Goal: Task Accomplishment & Management: Complete application form

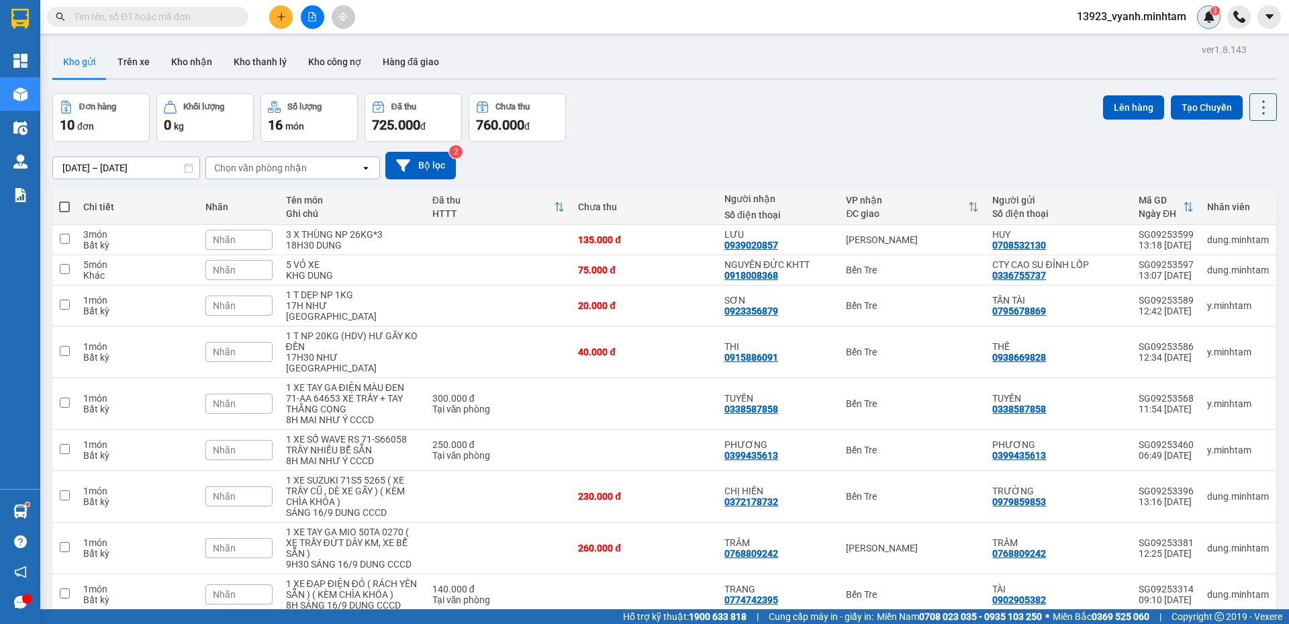
click at [1216, 13] on span "3" at bounding box center [1214, 10] width 5 height 9
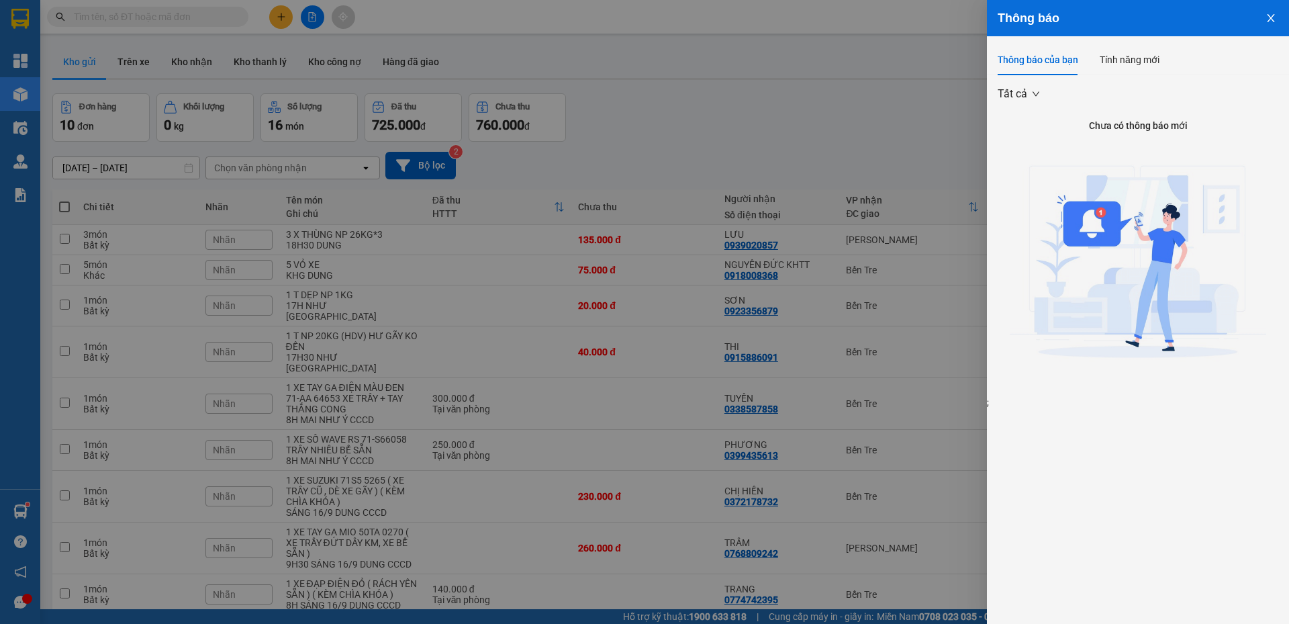
click at [1267, 18] on icon "close" at bounding box center [1270, 18] width 11 height 11
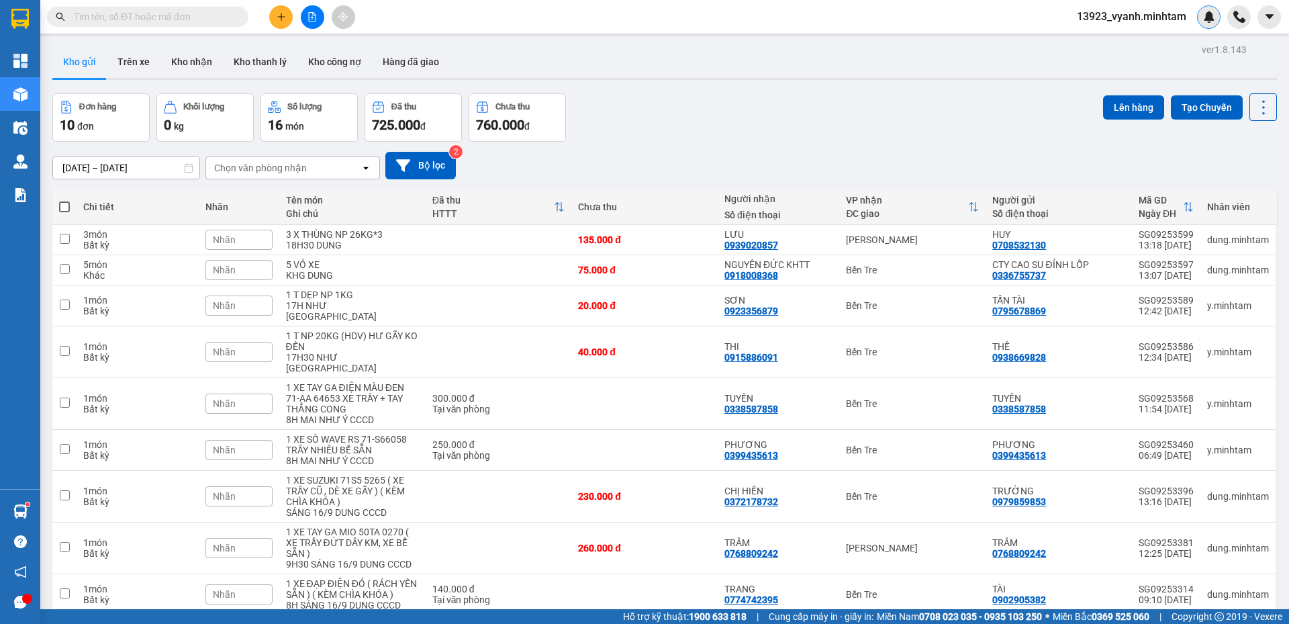
click at [1207, 18] on img at bounding box center [1209, 17] width 12 height 12
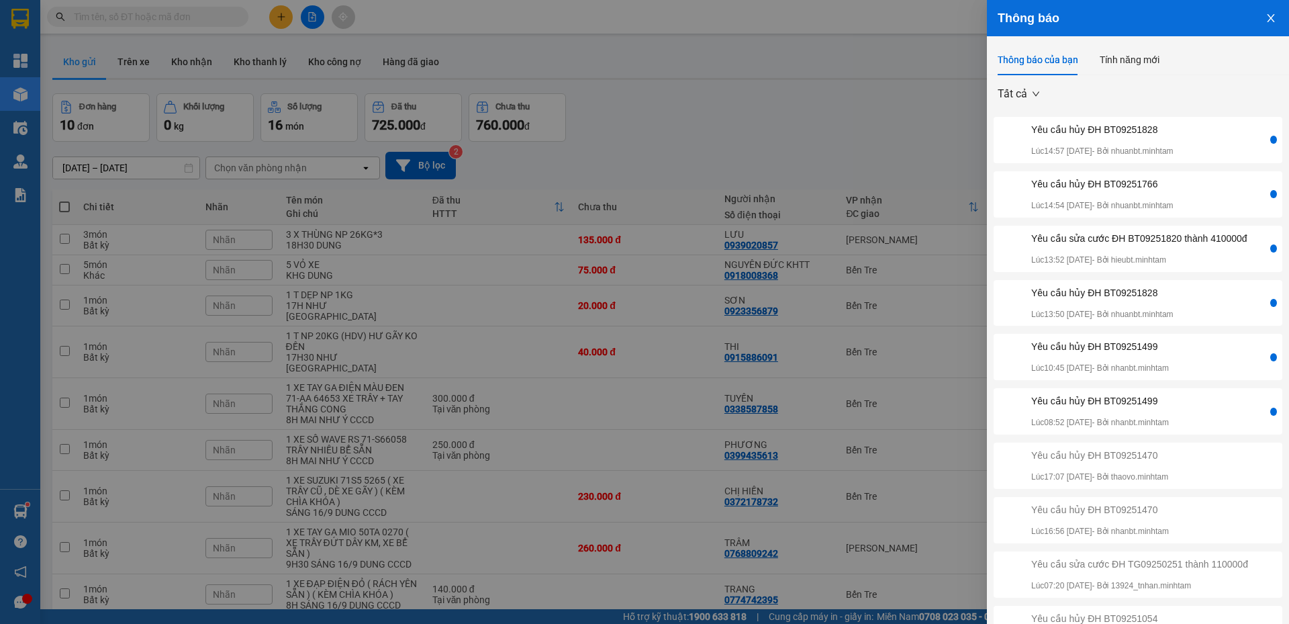
click at [1207, 140] on div "Yêu cầu hủy ĐH BT09251828 Lúc 14:57 [DATE] - Bởi nhuanbt.minhtam" at bounding box center [1131, 140] width 271 height 36
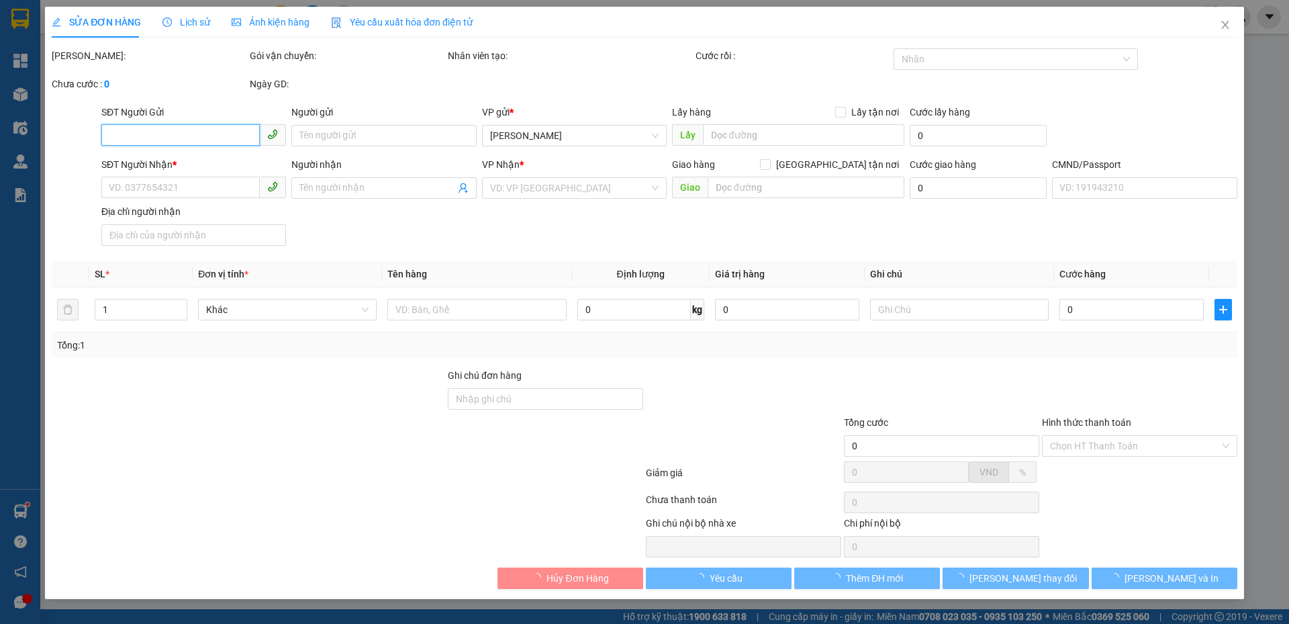
type input "0937307900"
type input "PHỤNG"
type input "0354499118"
type input "GÁI"
type input "55.000"
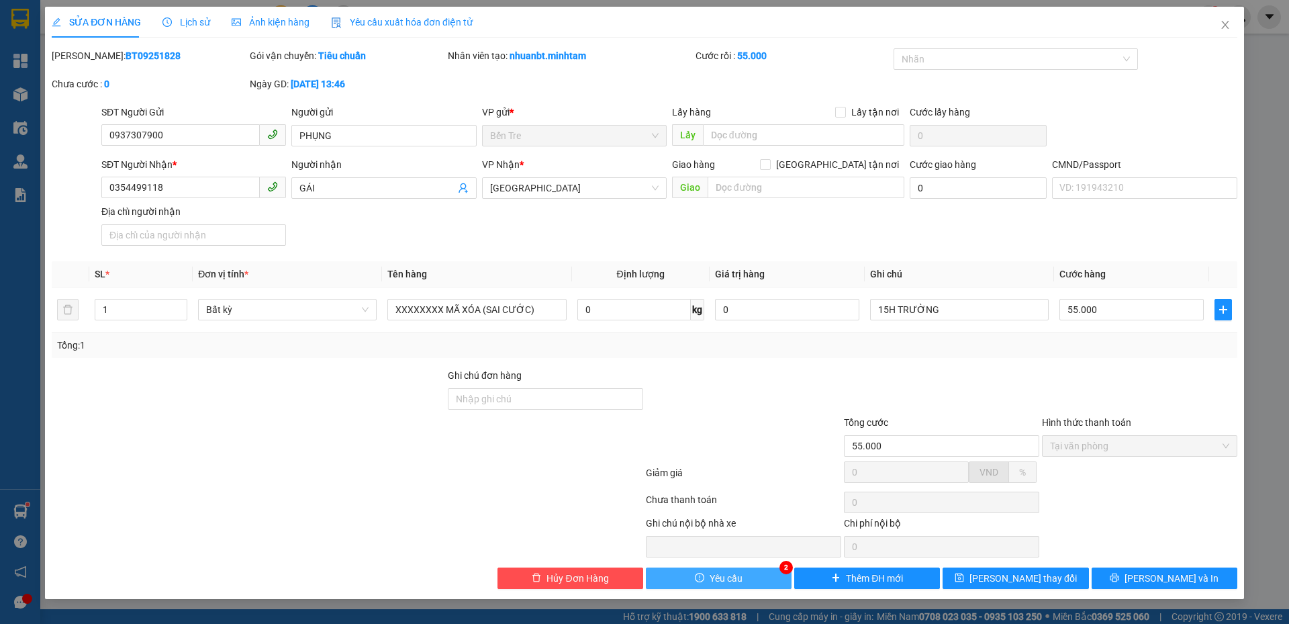
click at [757, 577] on button "Yêu cầu" at bounding box center [719, 577] width 146 height 21
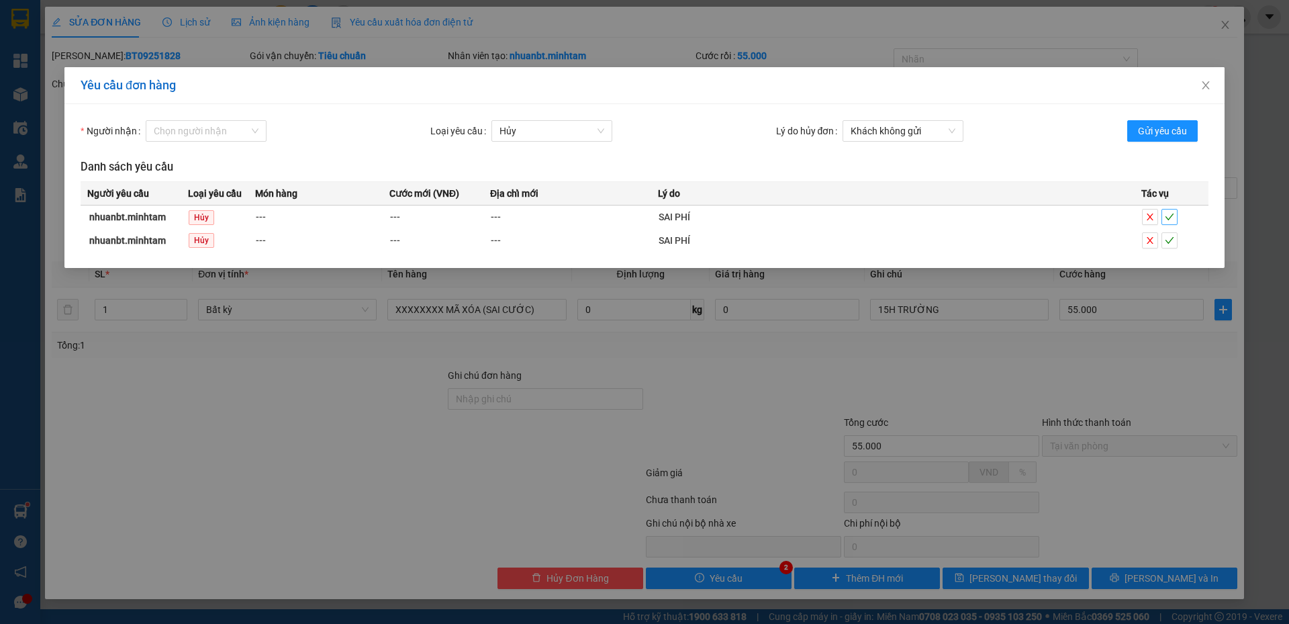
click at [1169, 223] on button "button" at bounding box center [1169, 217] width 16 height 16
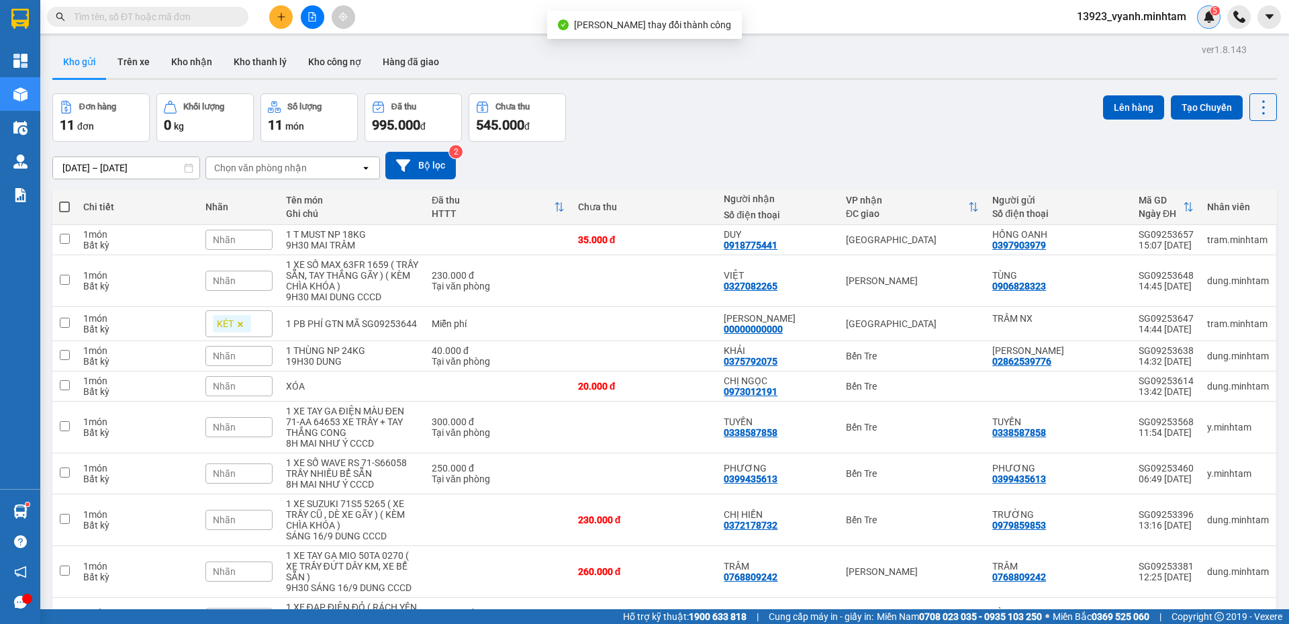
click at [1214, 18] on img at bounding box center [1209, 17] width 12 height 12
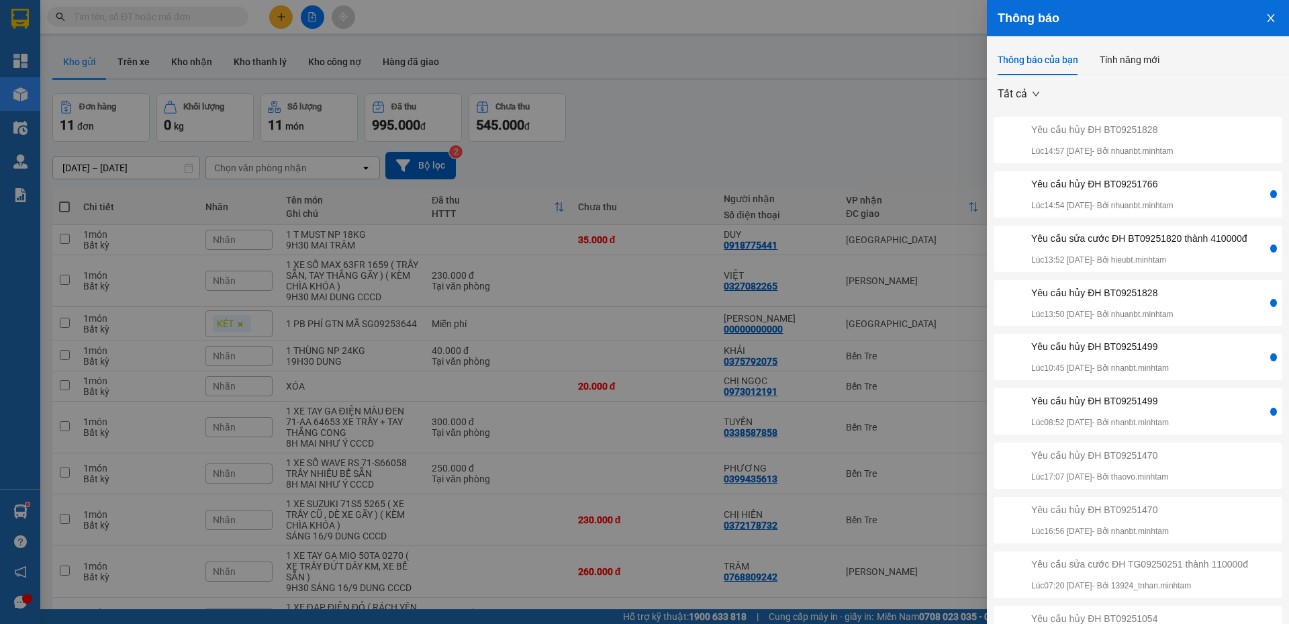
click at [1173, 191] on div "Yêu cầu hủy ĐH BT09251766 Lúc 14:54 [DATE] - Bởi nhuanbt.minhtam" at bounding box center [1102, 195] width 142 height 36
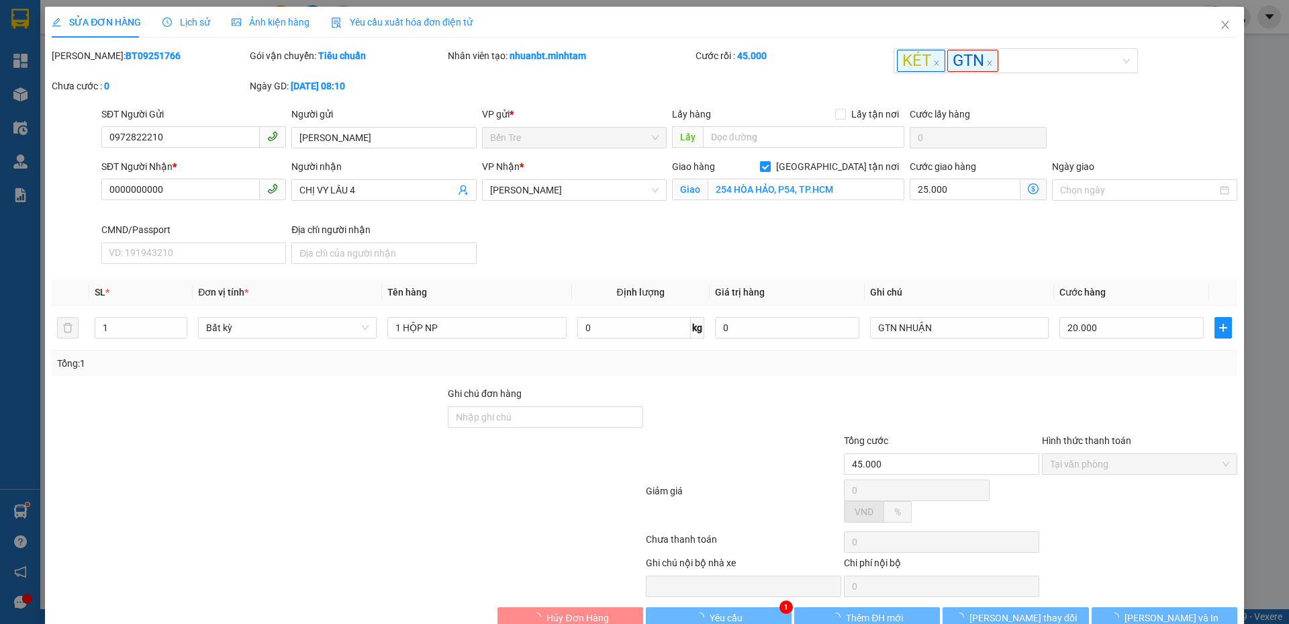
type input "0972822210"
type input "[PERSON_NAME]"
type input "0000000000"
type input "CHỊ VY LẦU 4"
checkbox input "true"
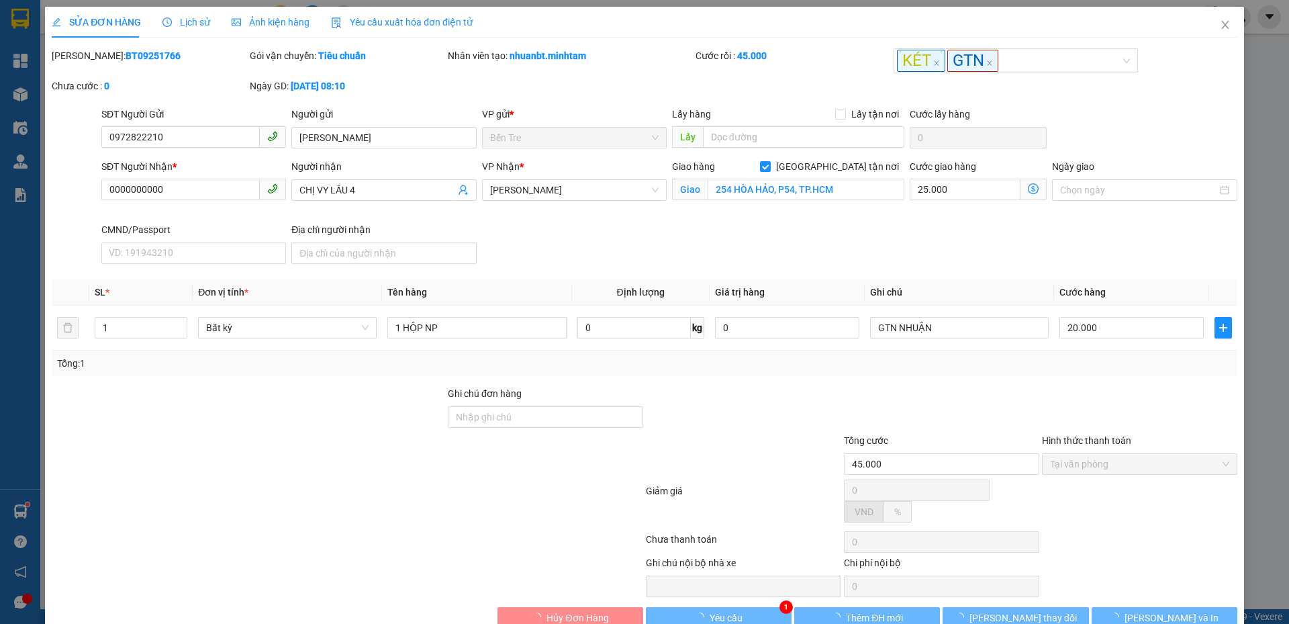
type input "254 HÒA HẢO, P54, TP.HCM"
type input "45.000"
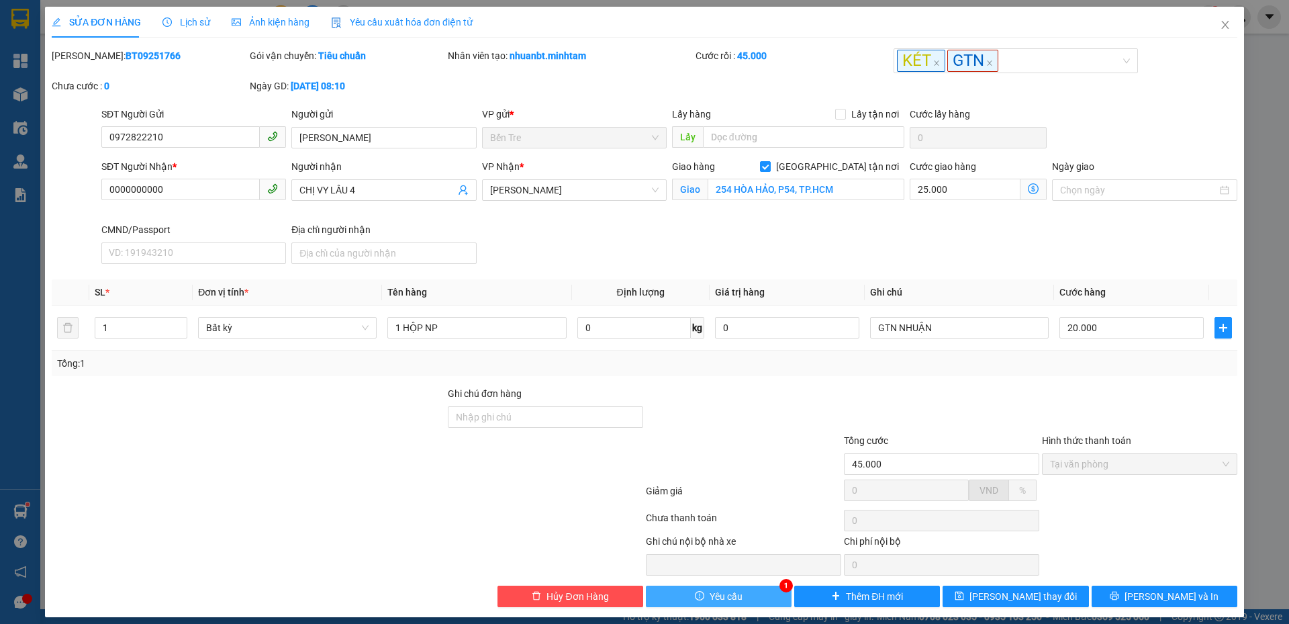
click at [746, 595] on button "Yêu cầu" at bounding box center [719, 595] width 146 height 21
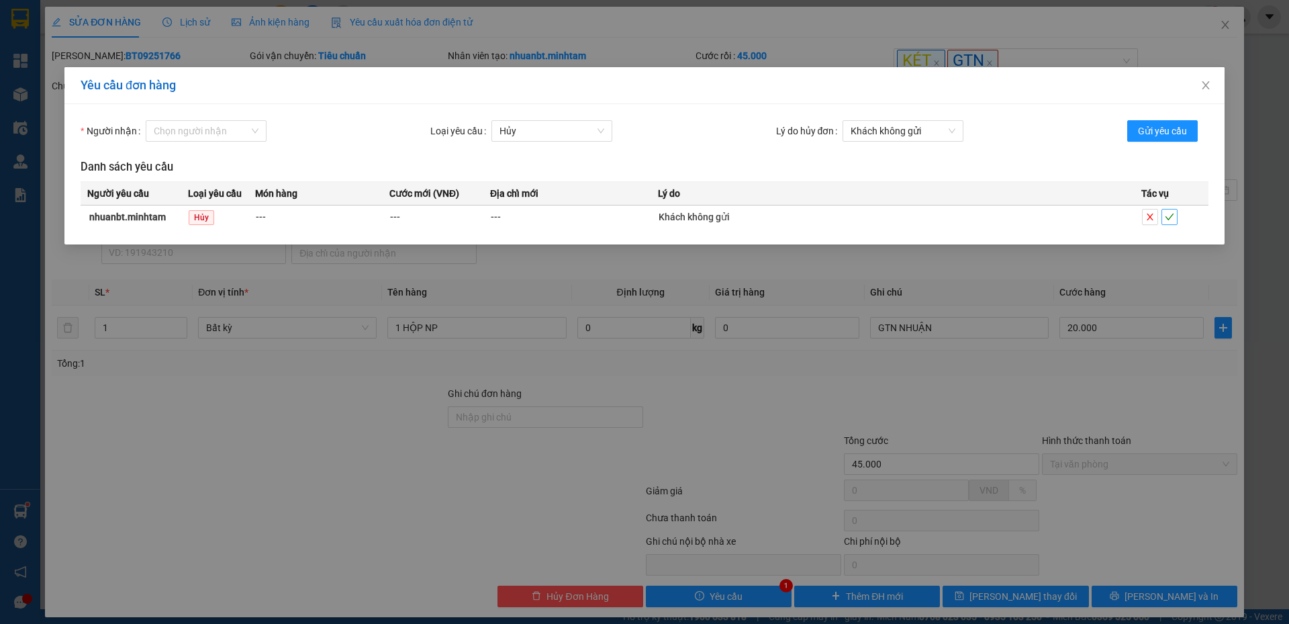
click at [1167, 219] on icon "check" at bounding box center [1169, 216] width 9 height 9
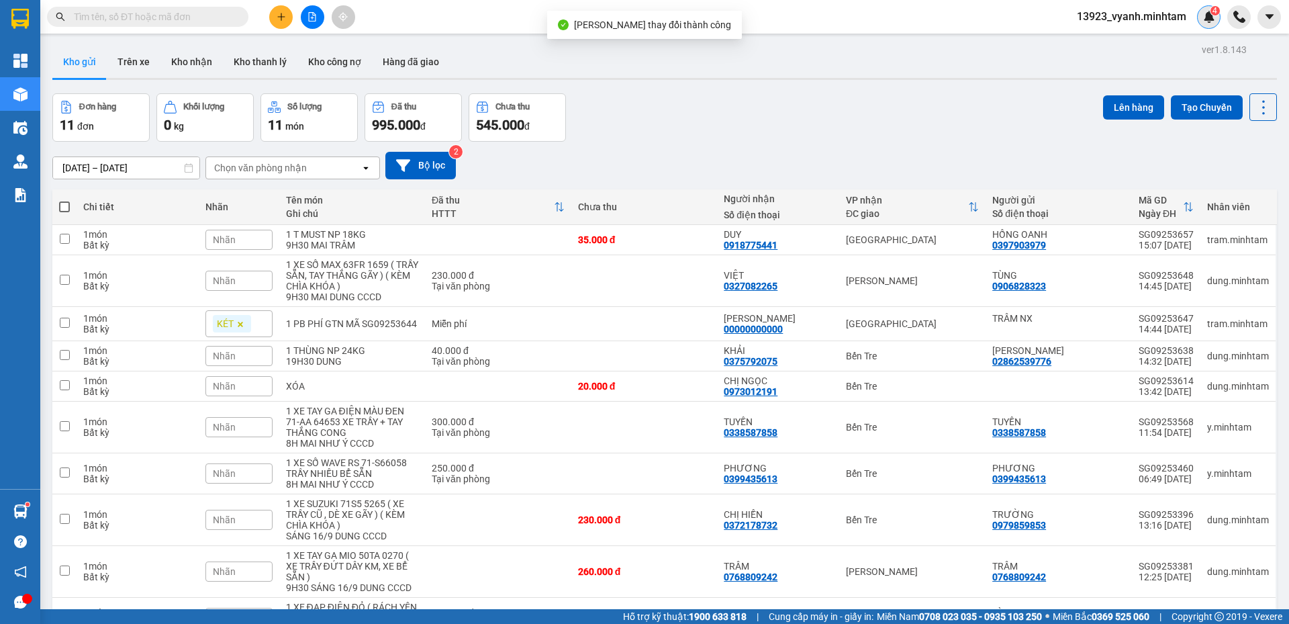
click at [1216, 19] on div "4" at bounding box center [1208, 16] width 23 height 23
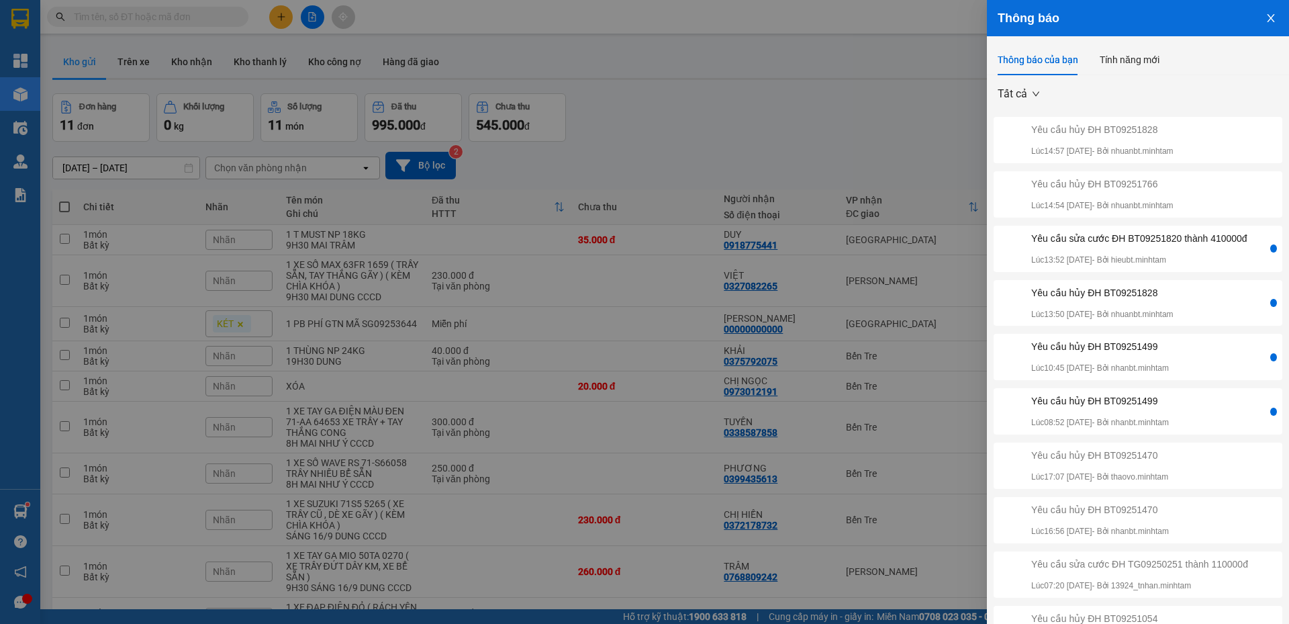
click at [1095, 300] on div "Yêu cầu hủy ĐH BT09251828" at bounding box center [1102, 292] width 142 height 15
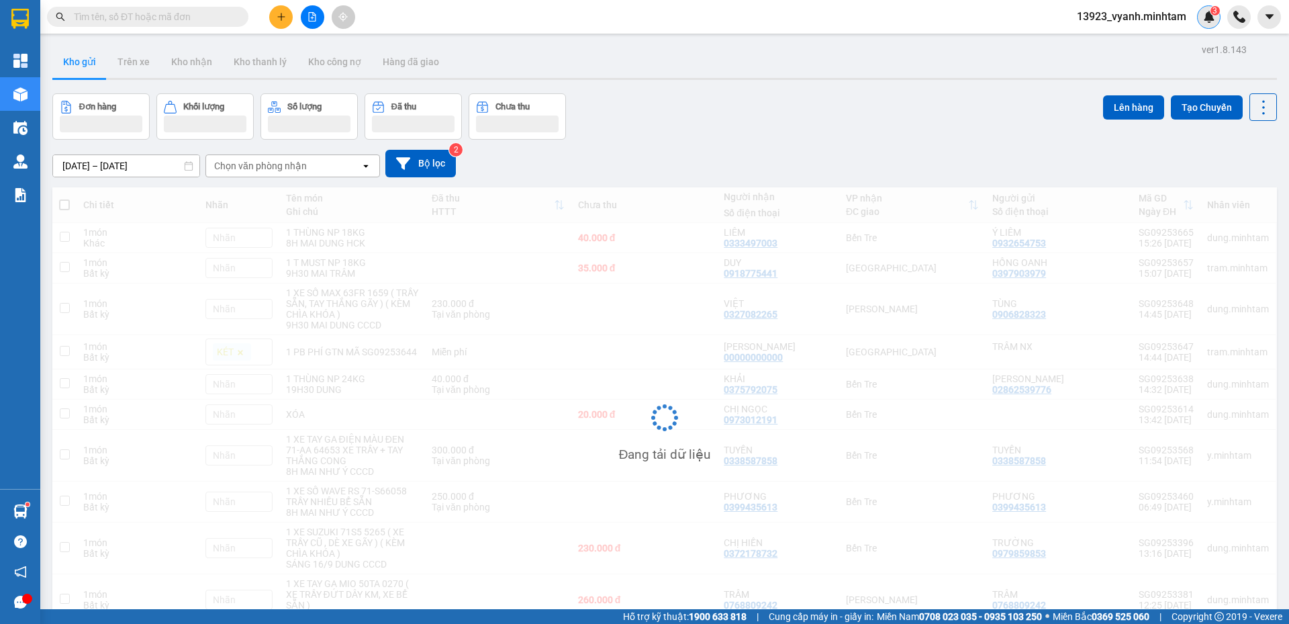
click at [1209, 16] on img at bounding box center [1209, 17] width 12 height 12
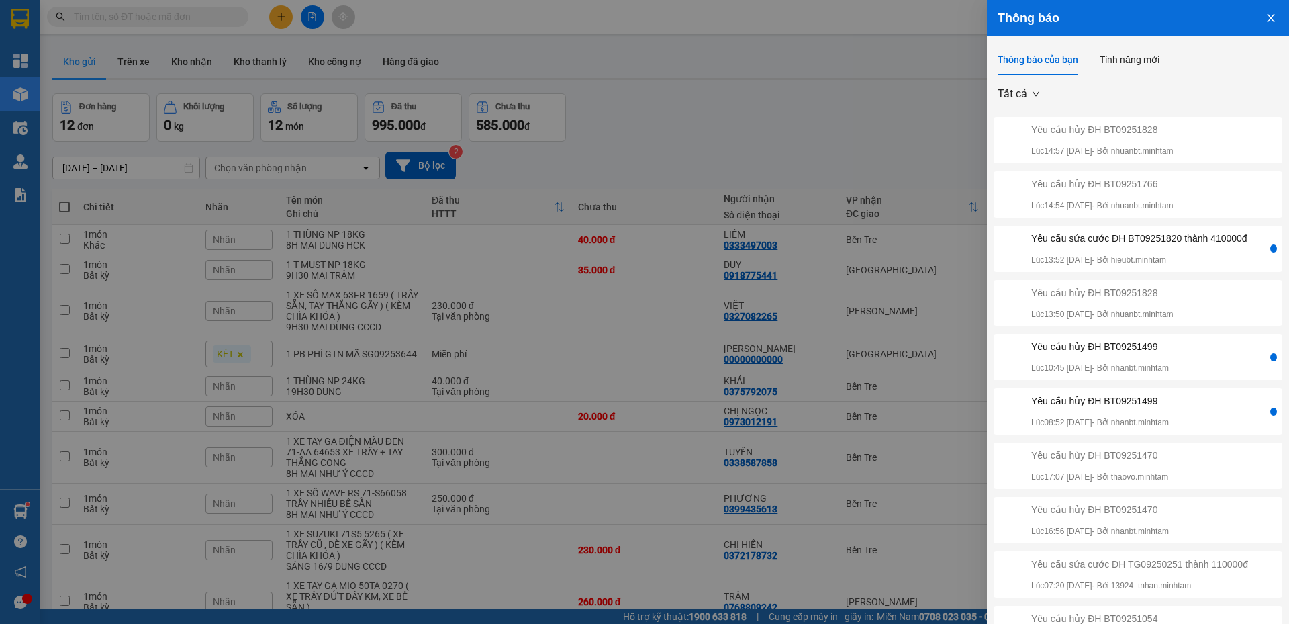
click at [1131, 246] on div "Yêu cầu sửa cước ĐH BT09251820 thành 410000đ" at bounding box center [1139, 238] width 216 height 15
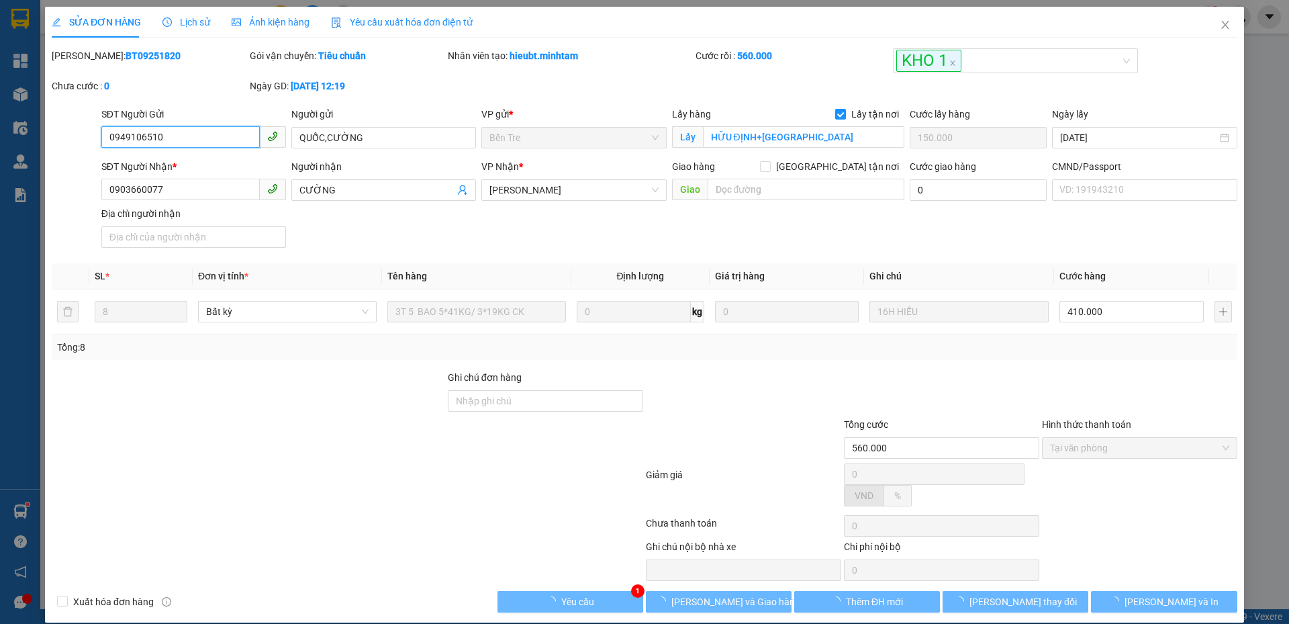
type input "0949106510"
type input "QUỐC,CƯỜNG"
checkbox input "true"
type input "HỮU ĐỊNH+[GEOGRAPHIC_DATA]"
type input "150.000"
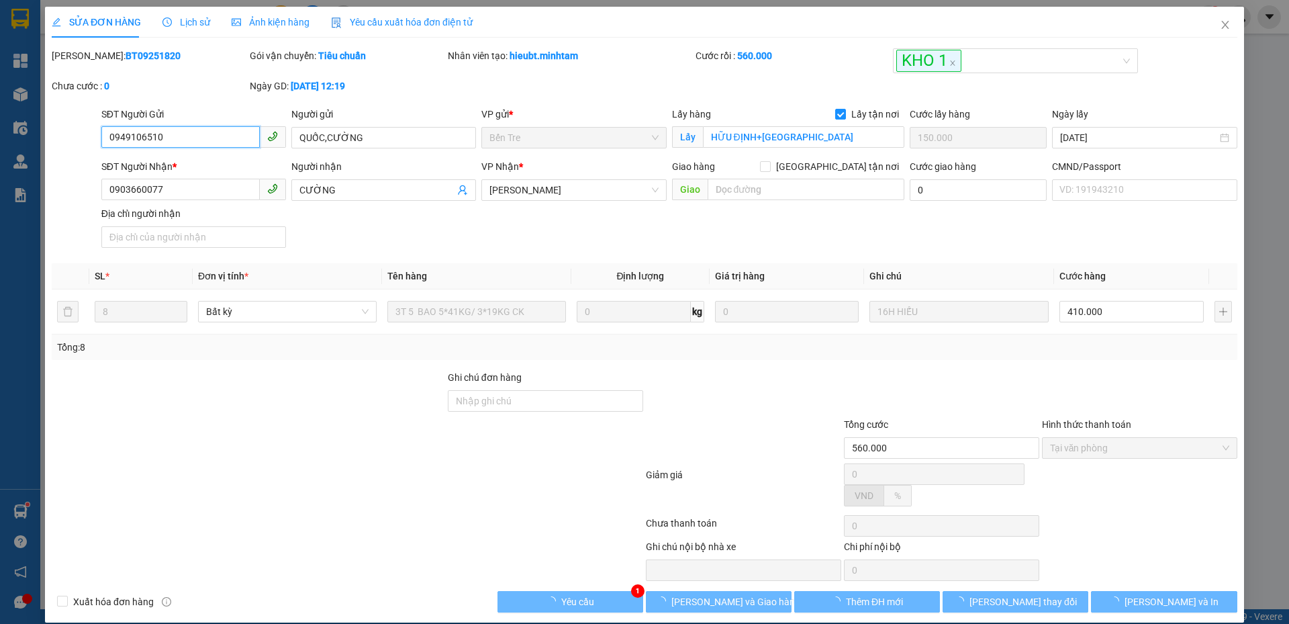
type input "0903660077"
type input "CƯỜNG"
type input "560.000"
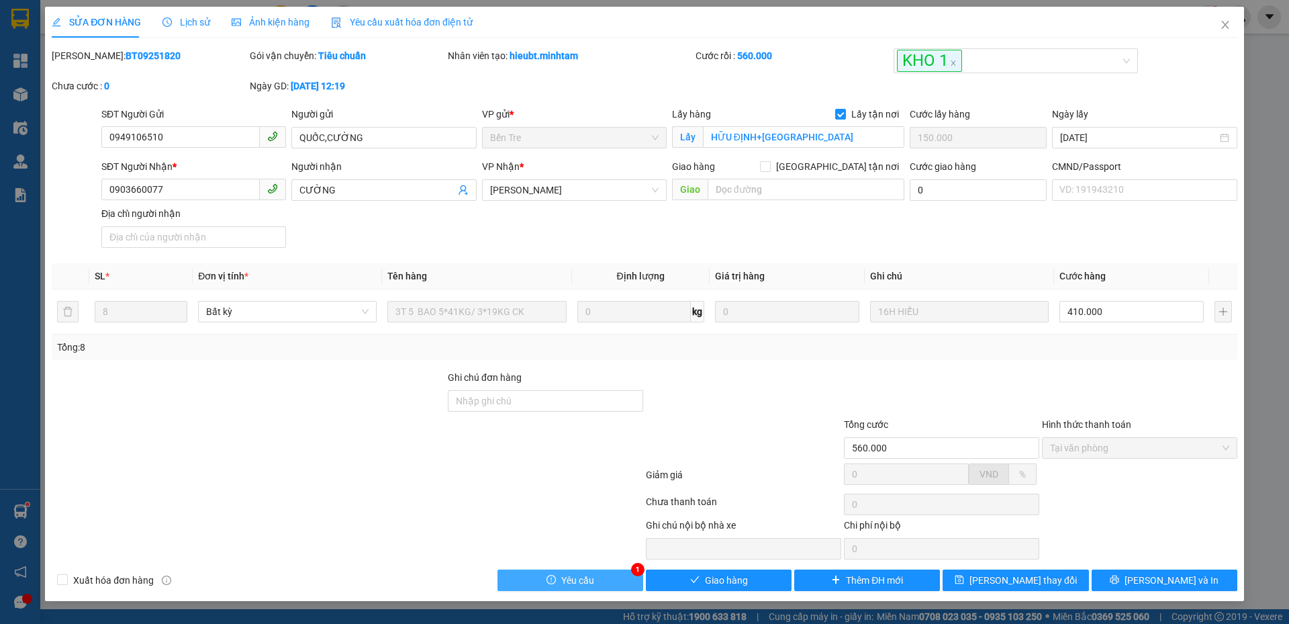
click at [608, 572] on button "Yêu cầu" at bounding box center [570, 579] width 146 height 21
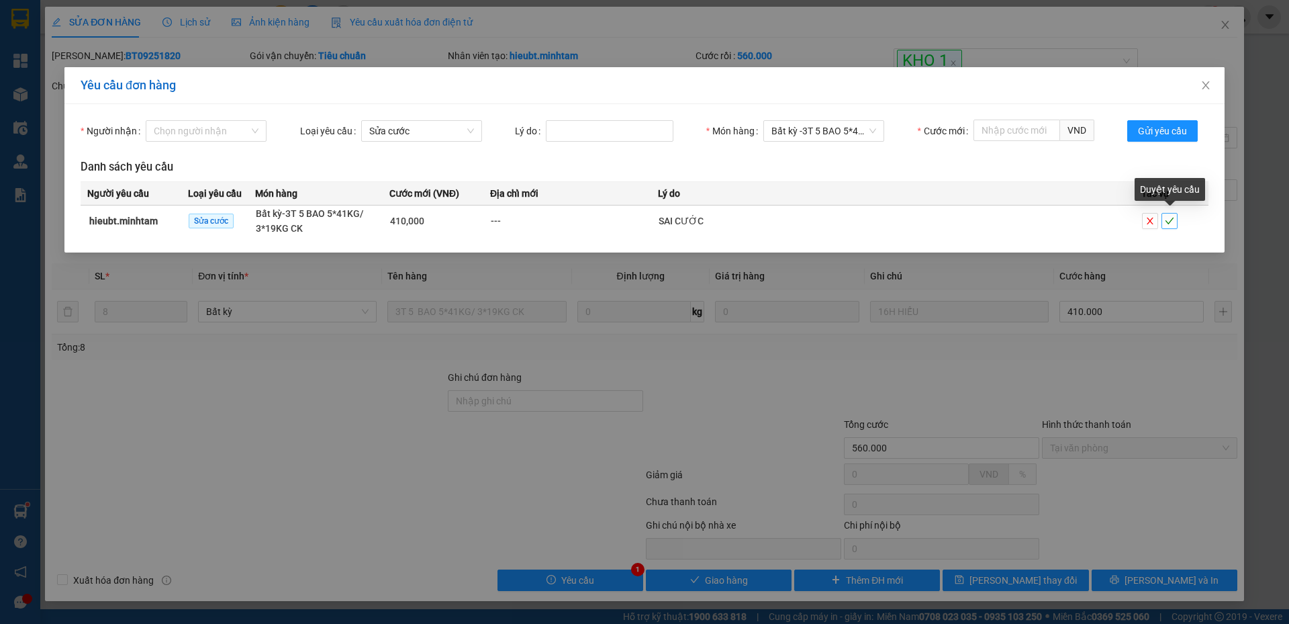
click at [1168, 221] on icon "check" at bounding box center [1169, 220] width 9 height 9
click at [1167, 221] on icon "check" at bounding box center [1169, 220] width 9 height 9
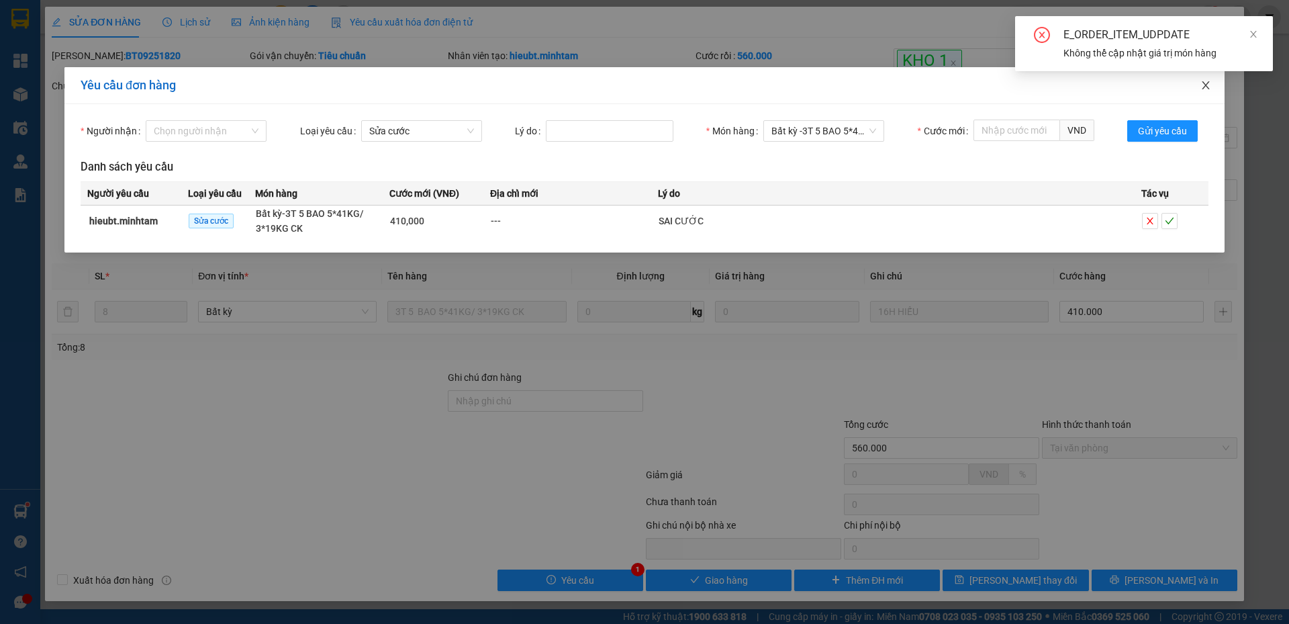
click at [1205, 84] on icon "close" at bounding box center [1205, 85] width 11 height 11
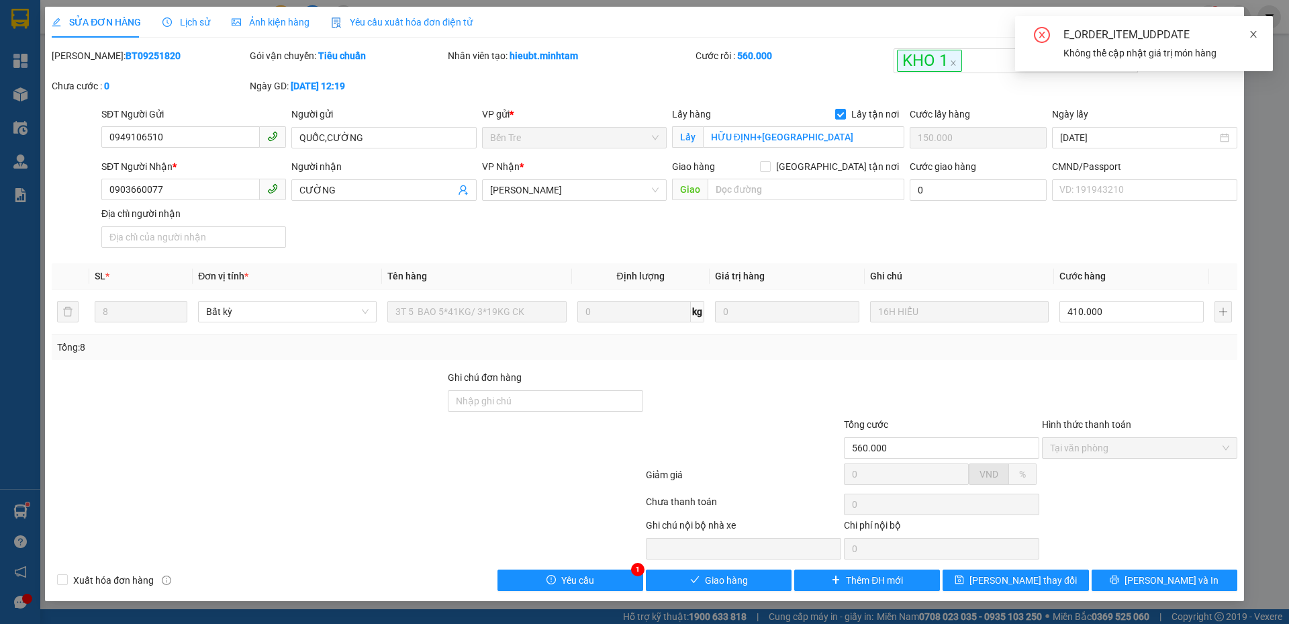
click at [1256, 34] on icon "close" at bounding box center [1252, 34] width 9 height 9
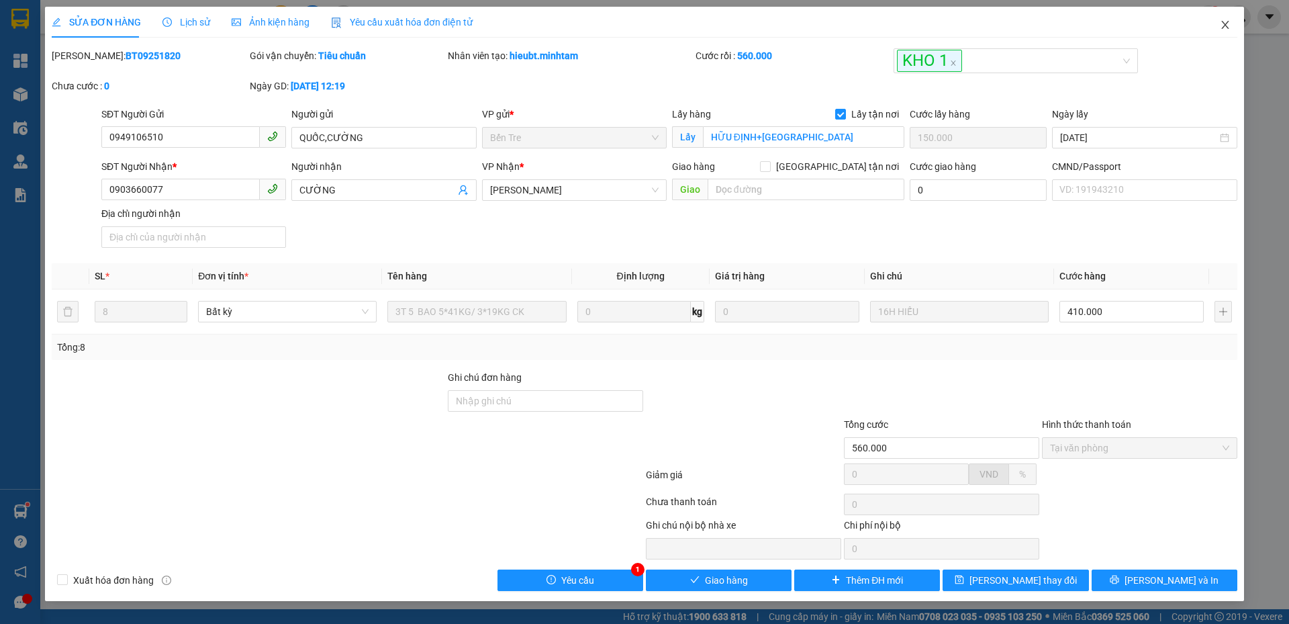
click at [1216, 23] on span "Close" at bounding box center [1225, 26] width 38 height 38
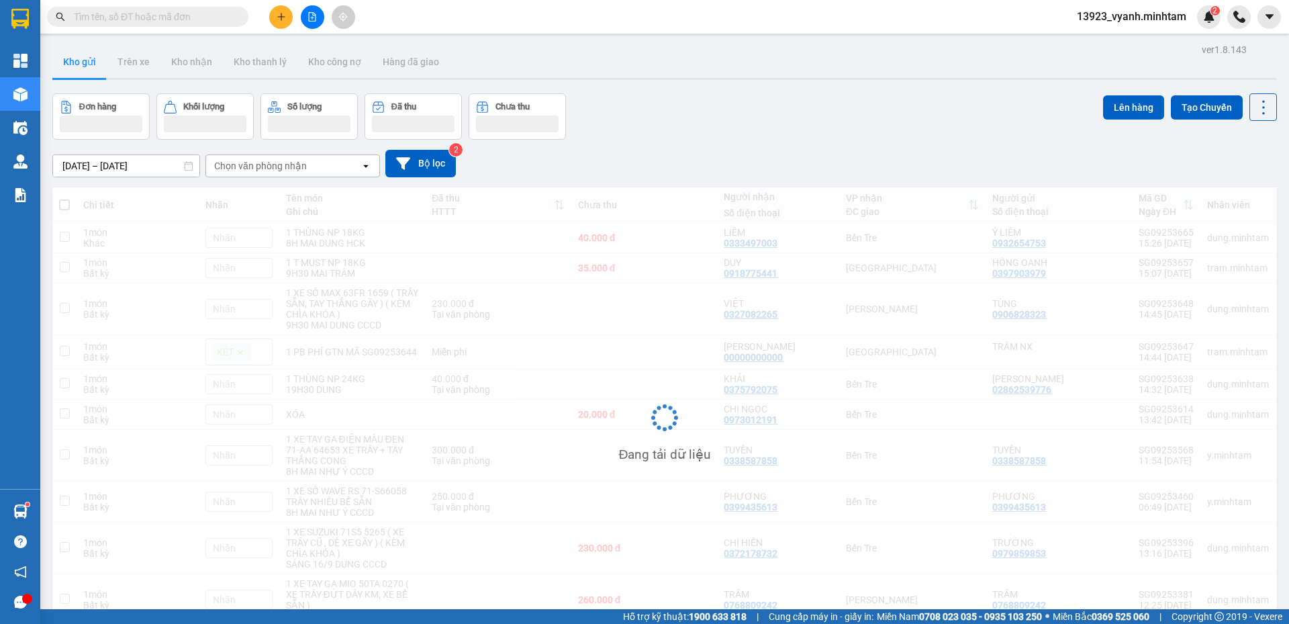
click at [1231, 30] on div "Kết quả tìm kiếm ( 0 ) Bộ lọc No Data 13923_vyanh.minhtam 2" at bounding box center [644, 17] width 1289 height 34
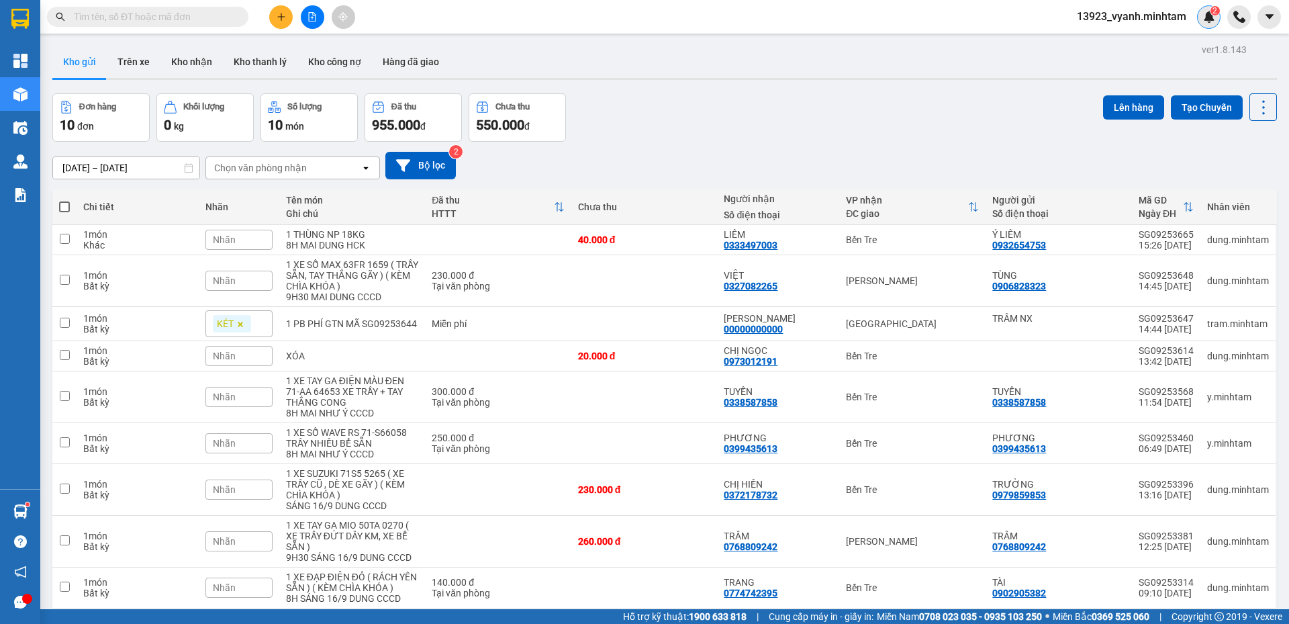
click at [1206, 21] on img at bounding box center [1209, 17] width 12 height 12
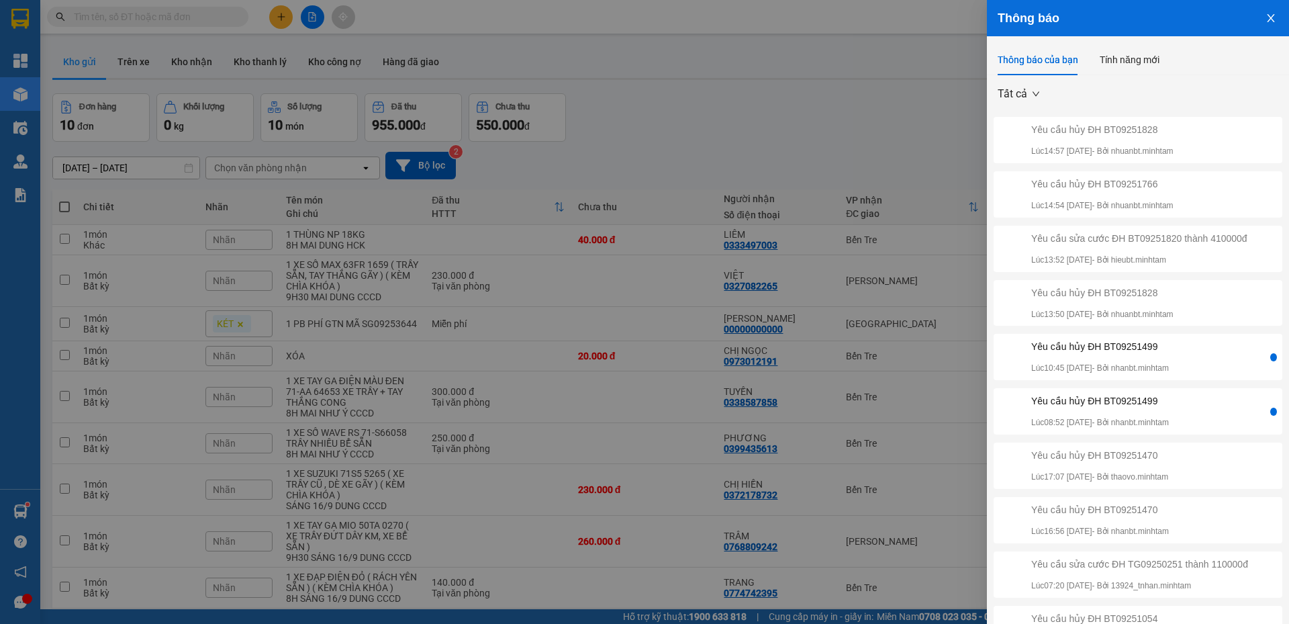
click at [1265, 17] on icon "close" at bounding box center [1270, 18] width 11 height 11
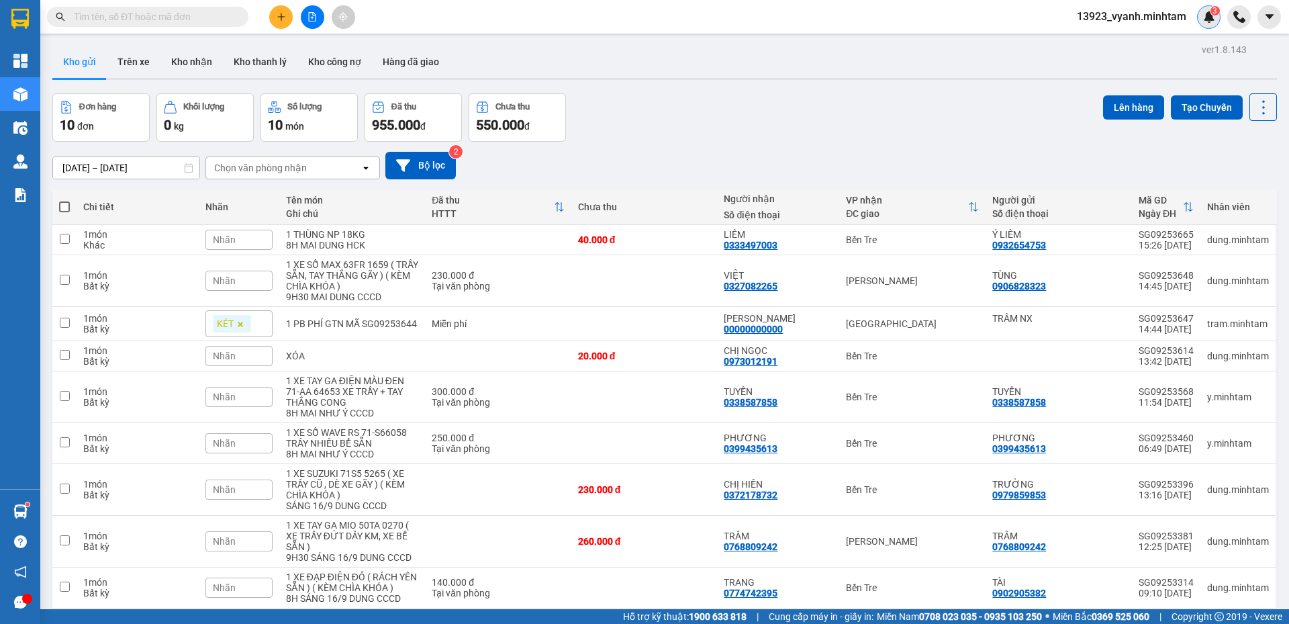
click at [1208, 19] on img at bounding box center [1209, 17] width 12 height 12
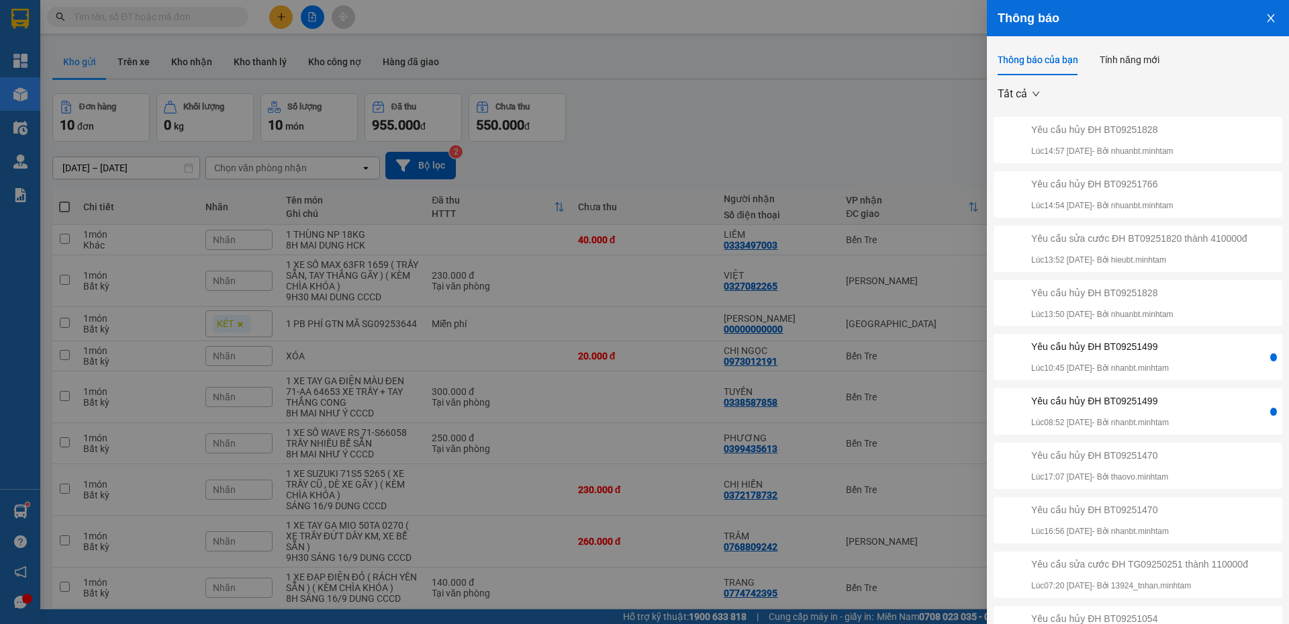
click at [1267, 17] on icon "close" at bounding box center [1270, 18] width 7 height 8
